Goal: Find contact information: Find contact information

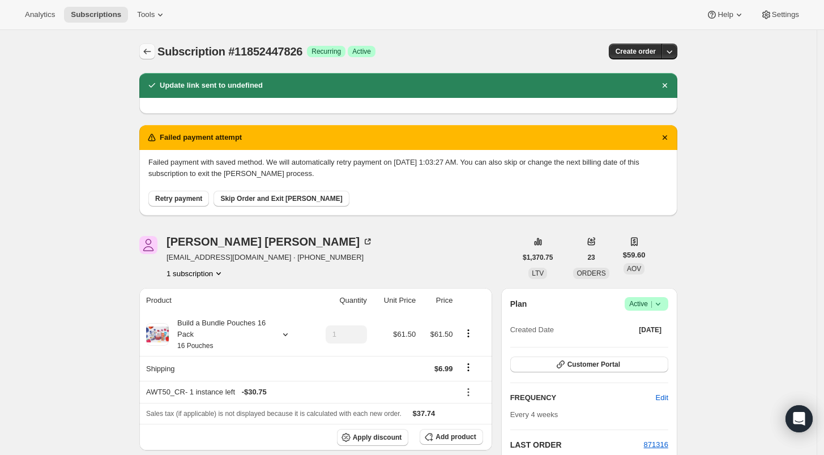
click at [148, 52] on icon "Subscriptions" at bounding box center [147, 51] width 11 height 11
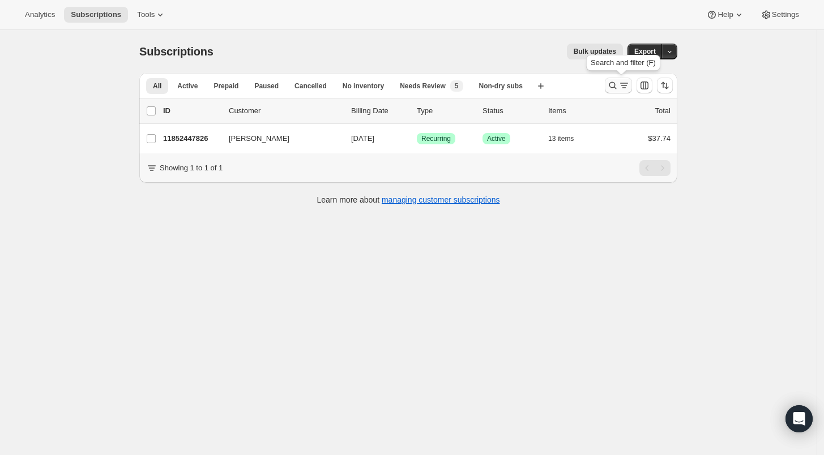
click at [615, 86] on icon "Search and filter results" at bounding box center [612, 85] width 11 height 11
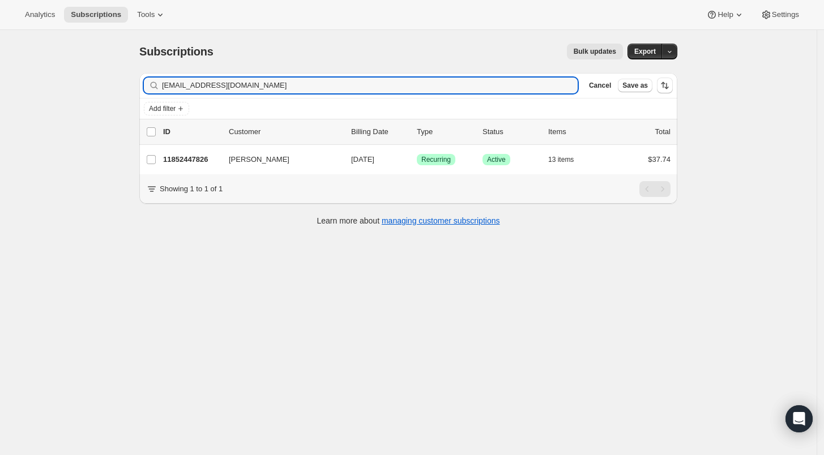
drag, startPoint x: 242, startPoint y: 83, endPoint x: 112, endPoint y: 79, distance: 129.8
click at [112, 79] on div "Subscriptions. This page is ready Subscriptions Bulk updates More actions Bulk …" at bounding box center [408, 257] width 817 height 455
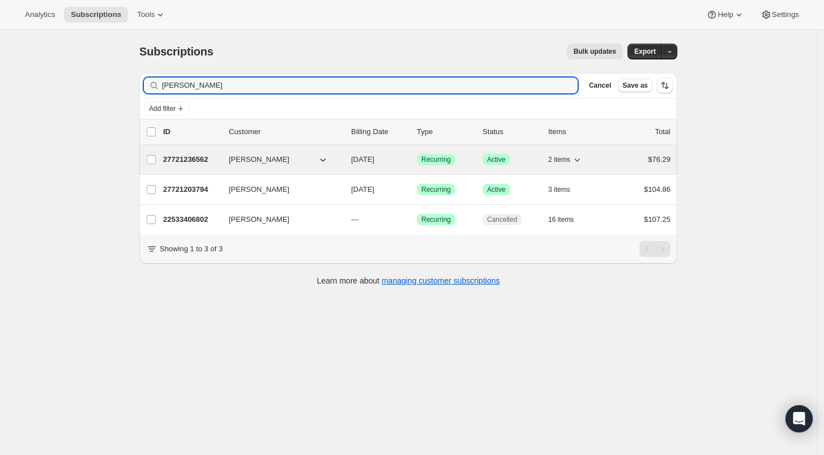
type input "[PERSON_NAME]"
click at [180, 160] on p "27721236562" at bounding box center [191, 159] width 57 height 11
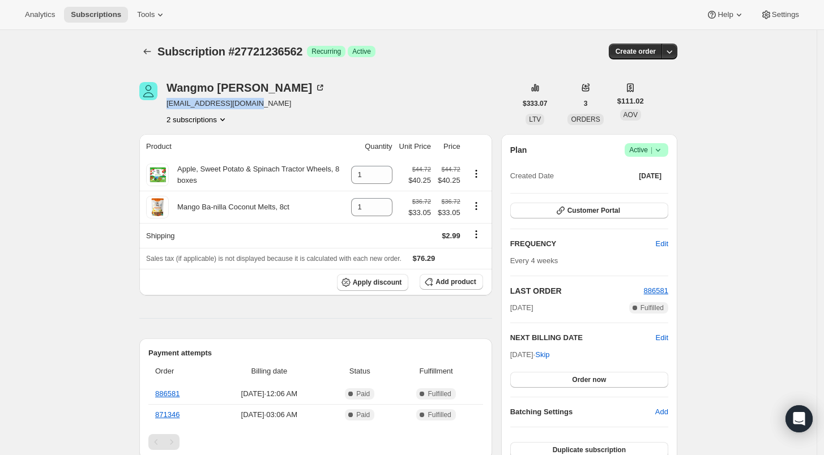
drag, startPoint x: 260, startPoint y: 104, endPoint x: 170, endPoint y: 106, distance: 90.1
click at [170, 106] on span "[EMAIL_ADDRESS][DOMAIN_NAME]" at bounding box center [245, 103] width 159 height 11
copy span "[EMAIL_ADDRESS][DOMAIN_NAME]"
